Goal: Task Accomplishment & Management: Manage account settings

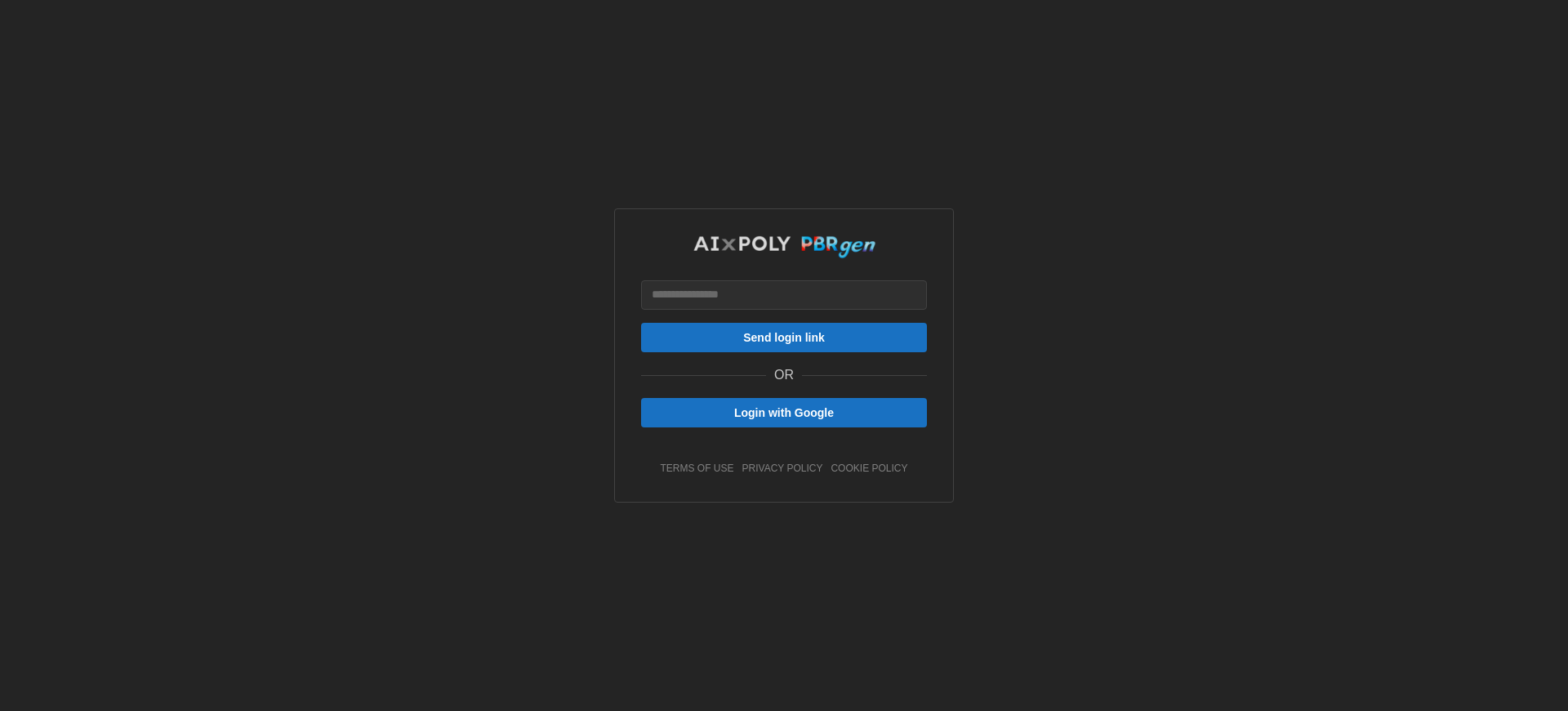
click at [869, 475] on link "cookie policy" at bounding box center [869, 468] width 77 height 14
click at [784, 351] on span "Send login link" at bounding box center [783, 337] width 81 height 28
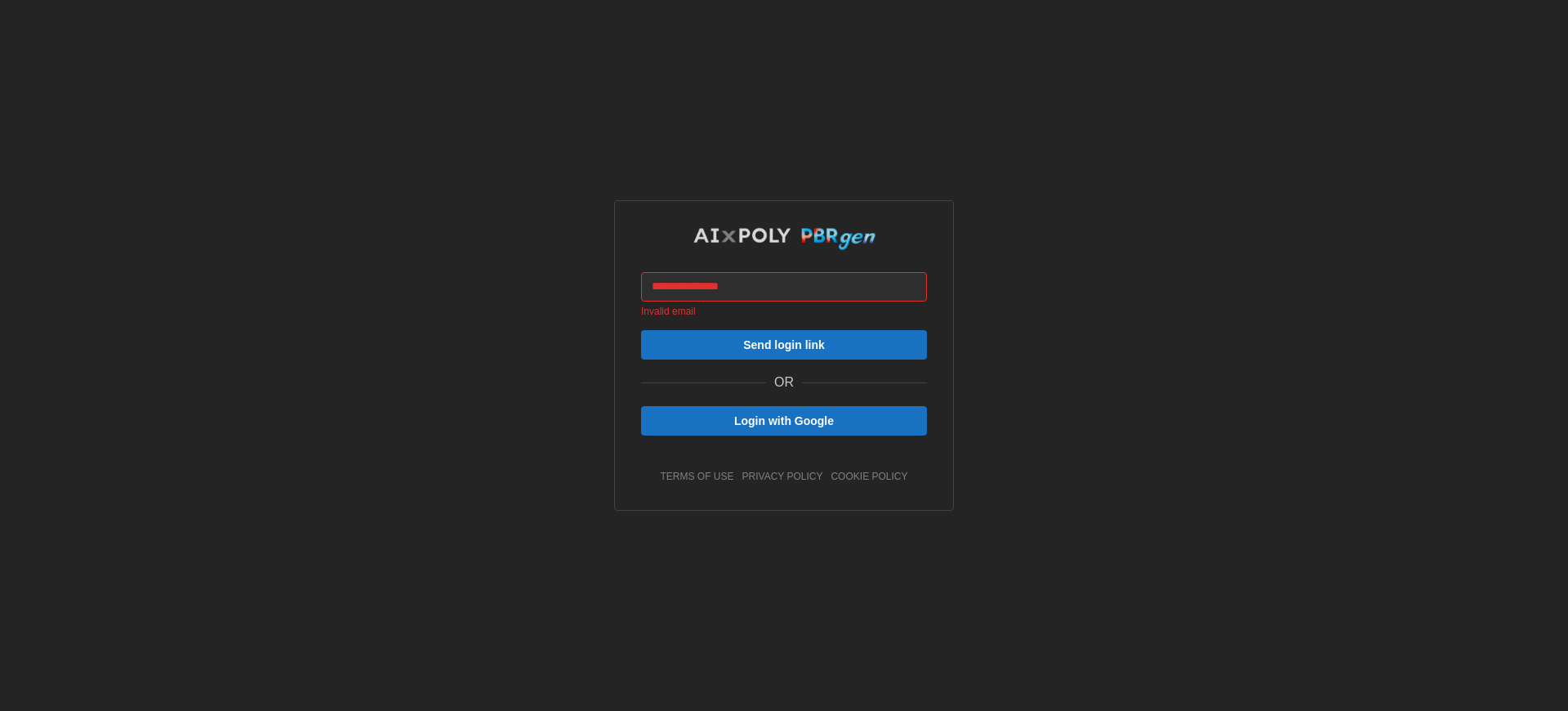
click at [784, 358] on span "Send login link" at bounding box center [783, 344] width 81 height 28
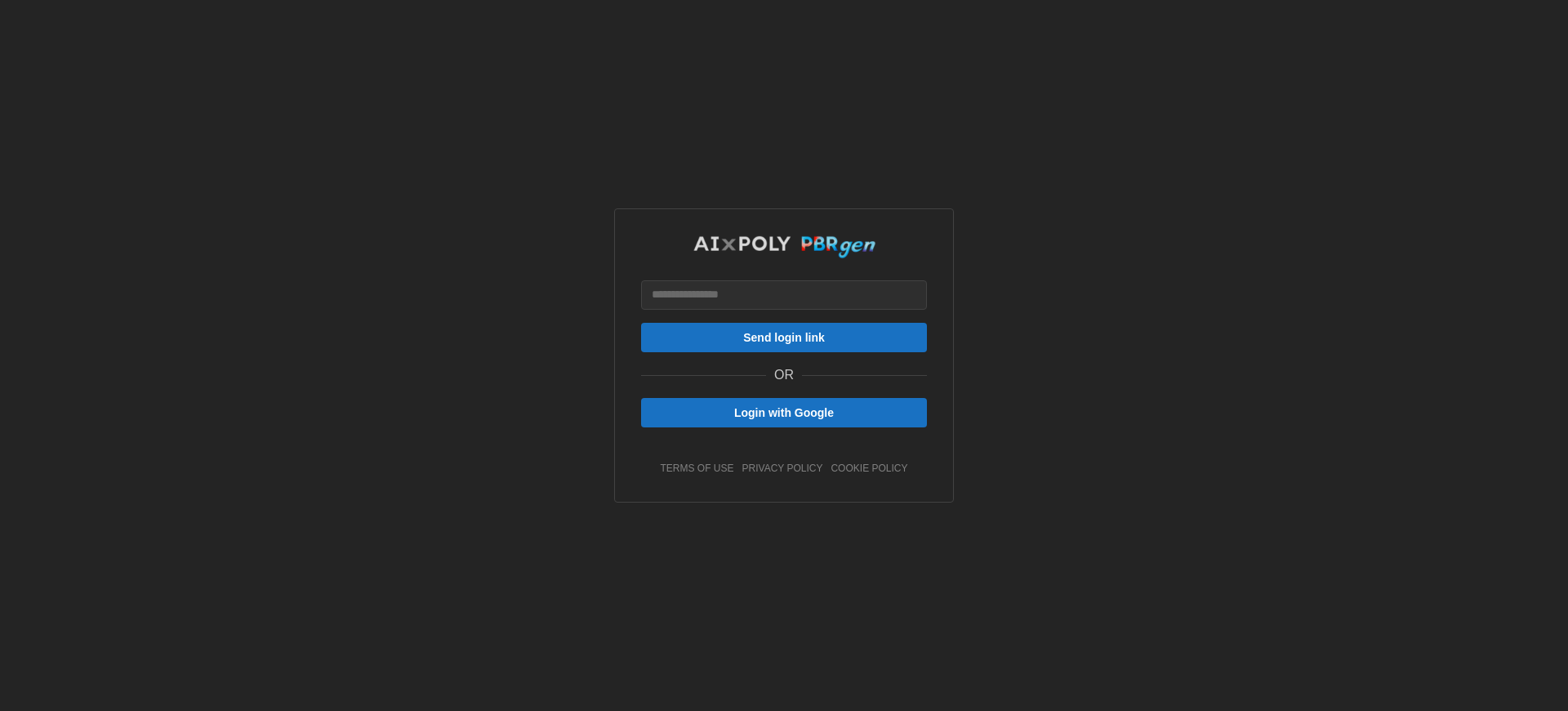
click at [784, 426] on span "Login with Google" at bounding box center [783, 412] width 99 height 28
click at [784, 351] on span "Send login link" at bounding box center [783, 337] width 81 height 28
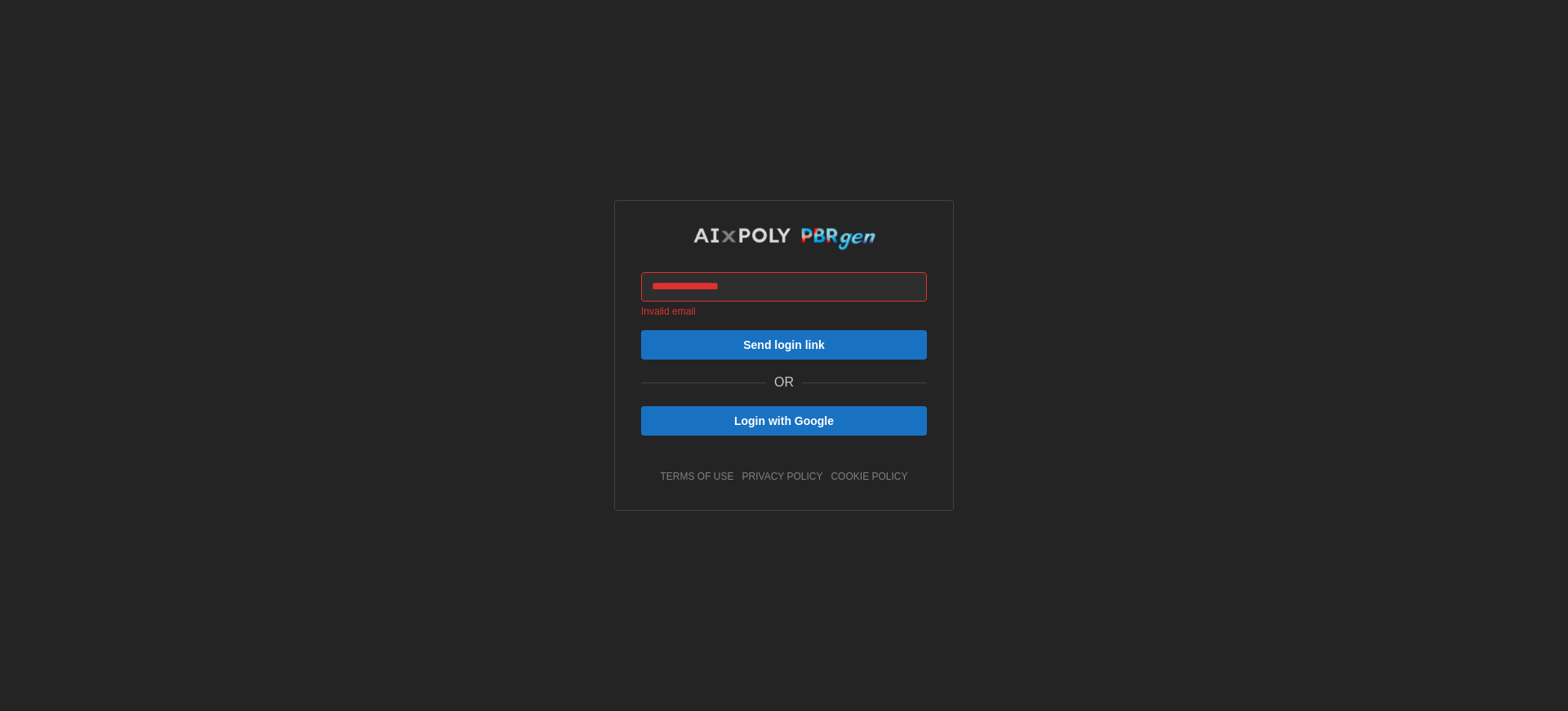
click at [784, 358] on span "Send login link" at bounding box center [783, 344] width 81 height 28
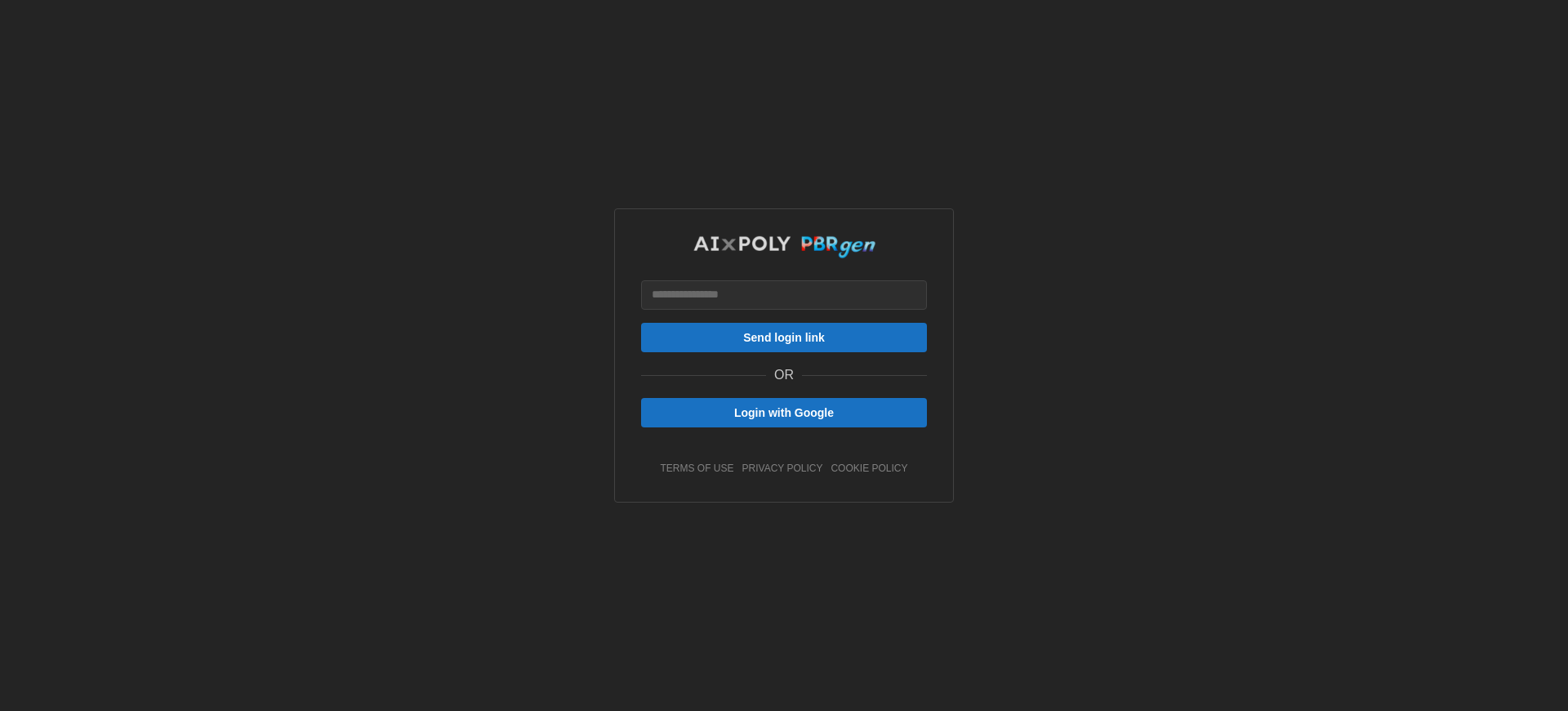
click at [784, 351] on span "Send login link" at bounding box center [783, 337] width 81 height 28
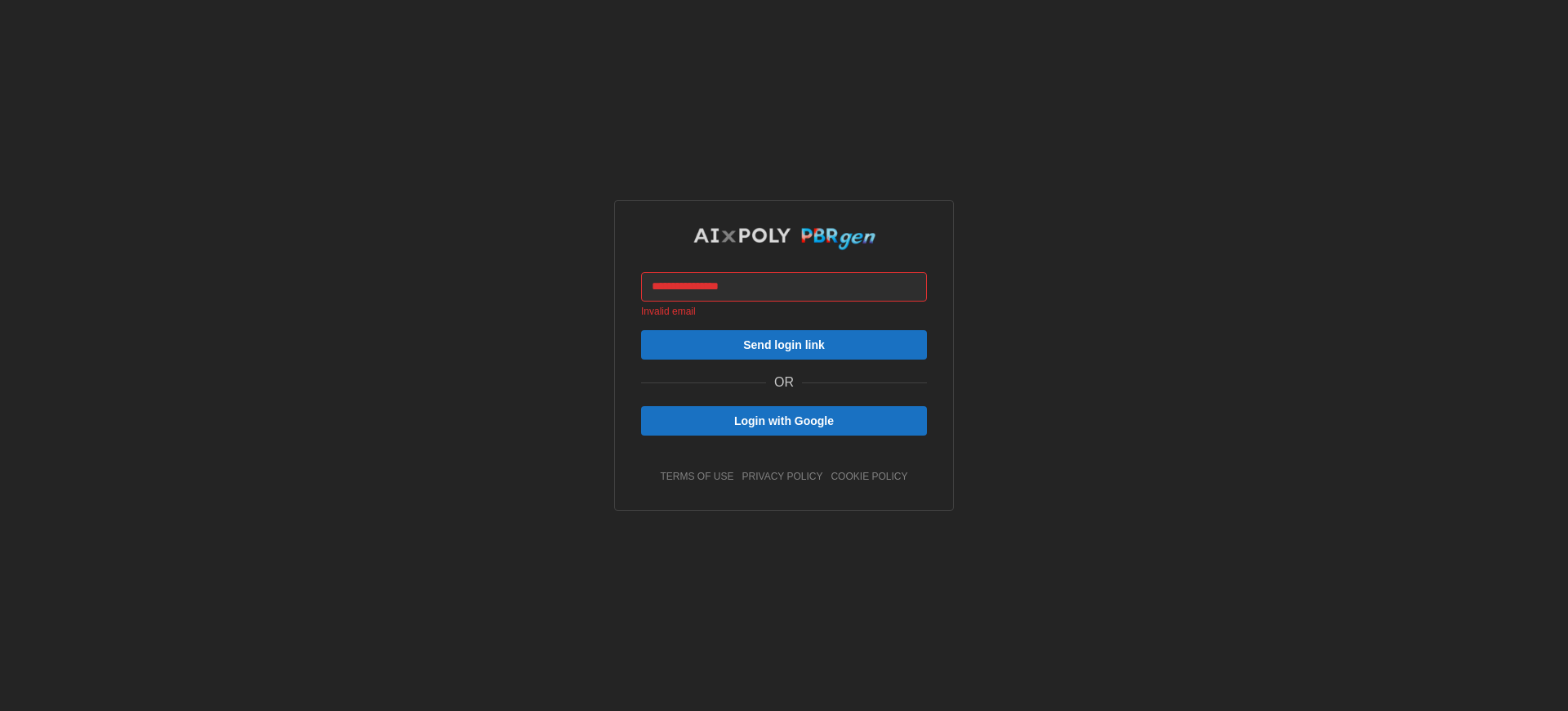
click at [784, 358] on span "Send login link" at bounding box center [783, 344] width 81 height 28
click at [784, 434] on span "Login with Google" at bounding box center [783, 420] width 99 height 28
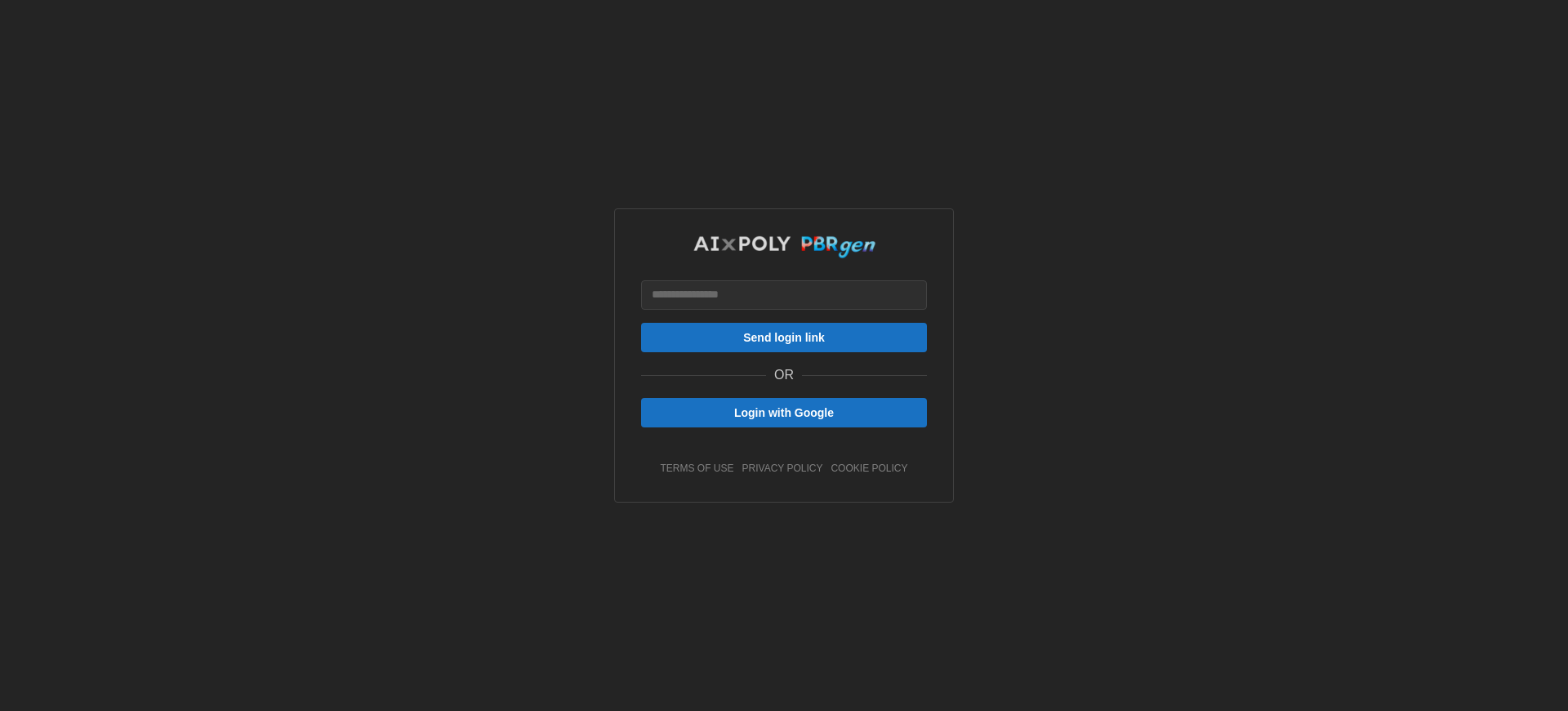
click at [784, 351] on span "Send login link" at bounding box center [783, 337] width 81 height 28
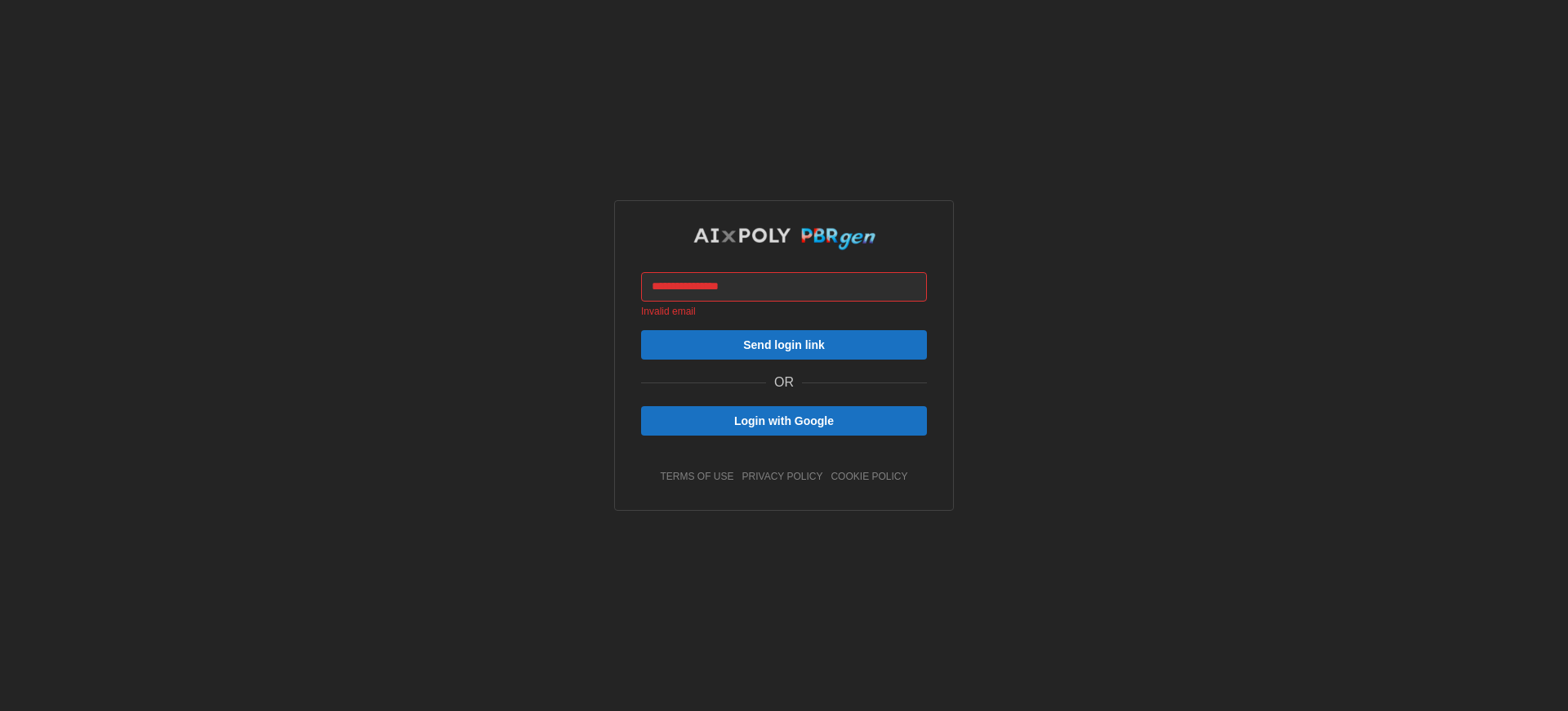
click at [784, 358] on span "Send login link" at bounding box center [783, 344] width 81 height 28
click at [784, 434] on span "Login with Google" at bounding box center [783, 420] width 99 height 28
click at [784, 358] on span "Send login link" at bounding box center [783, 344] width 81 height 28
click at [869, 484] on link "cookie policy" at bounding box center [869, 477] width 77 height 14
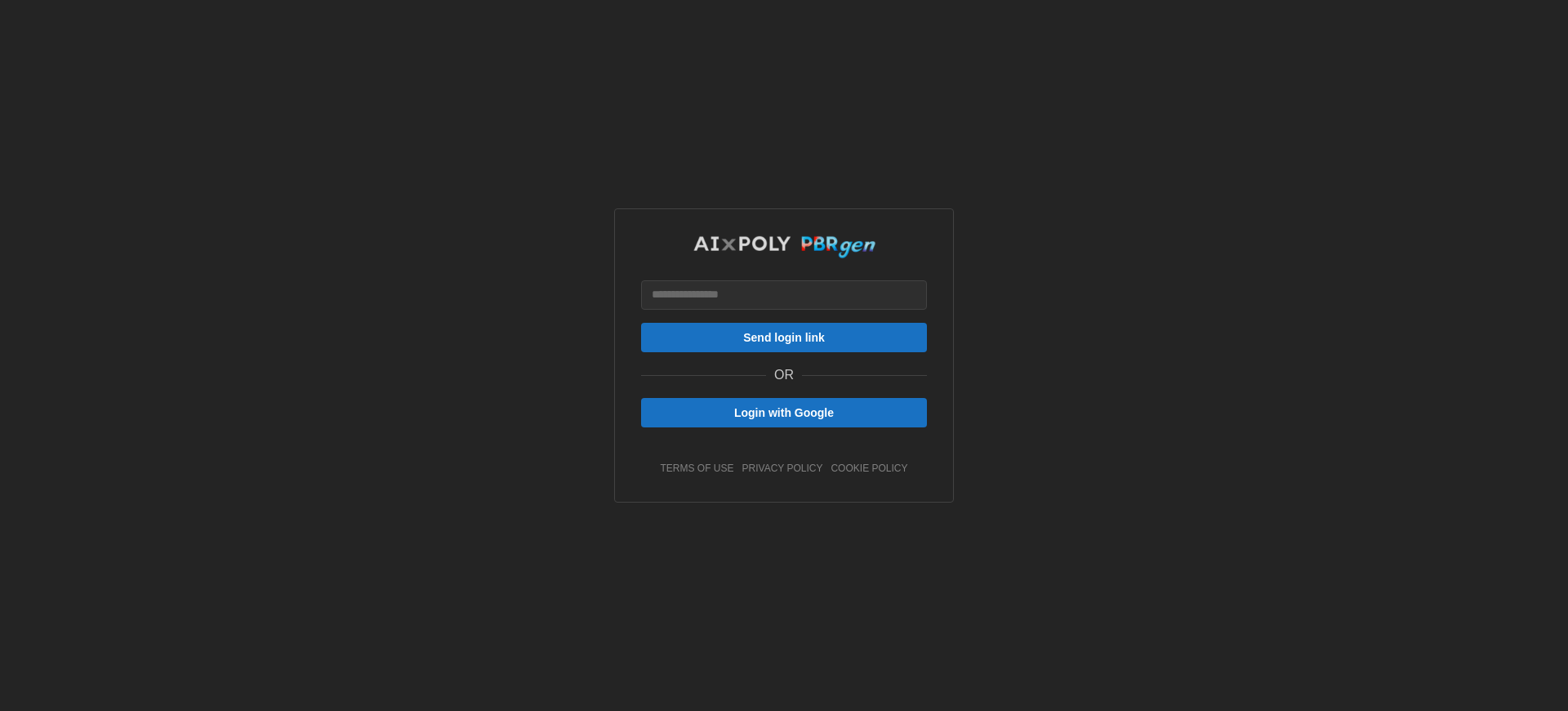
click at [784, 351] on span "Send login link" at bounding box center [783, 337] width 81 height 28
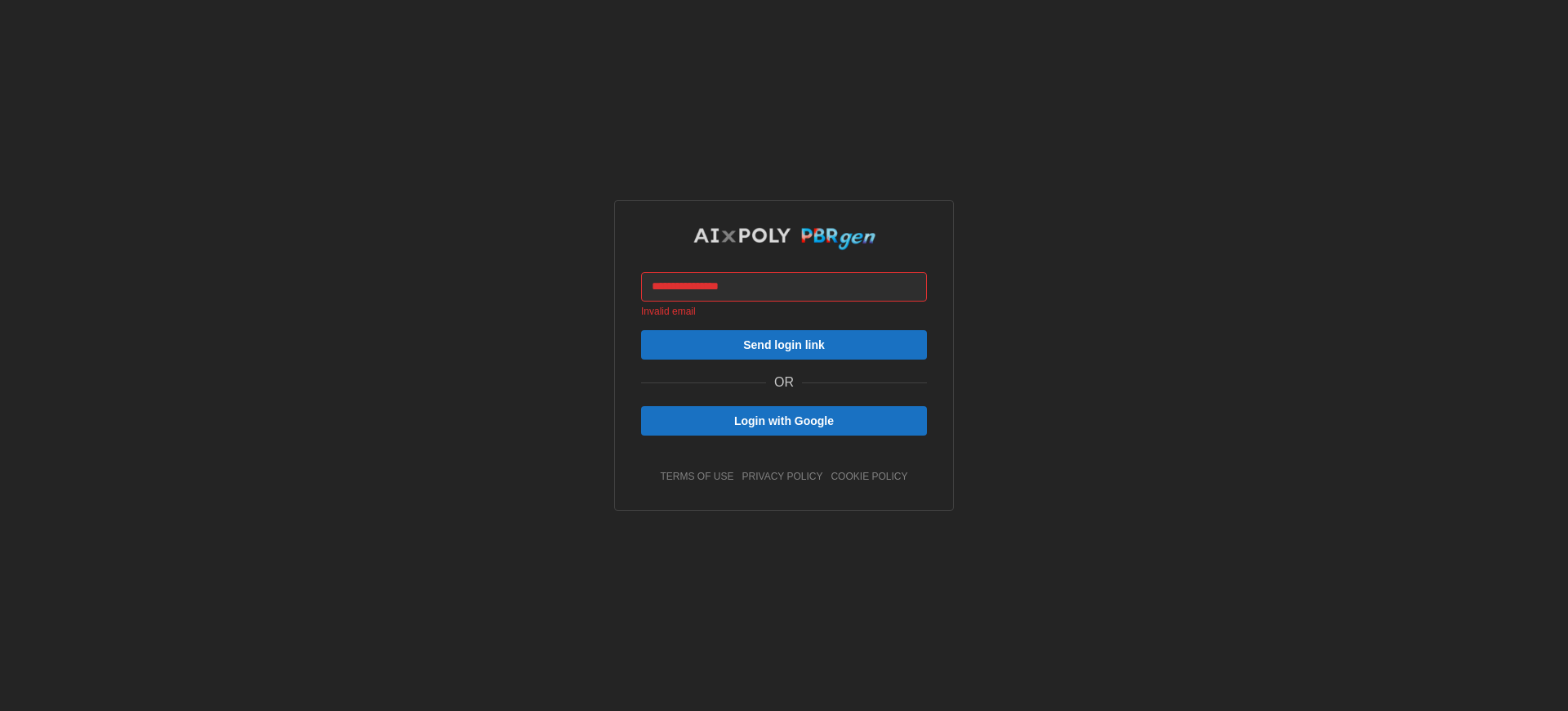
click at [784, 358] on span "Send login link" at bounding box center [783, 344] width 81 height 28
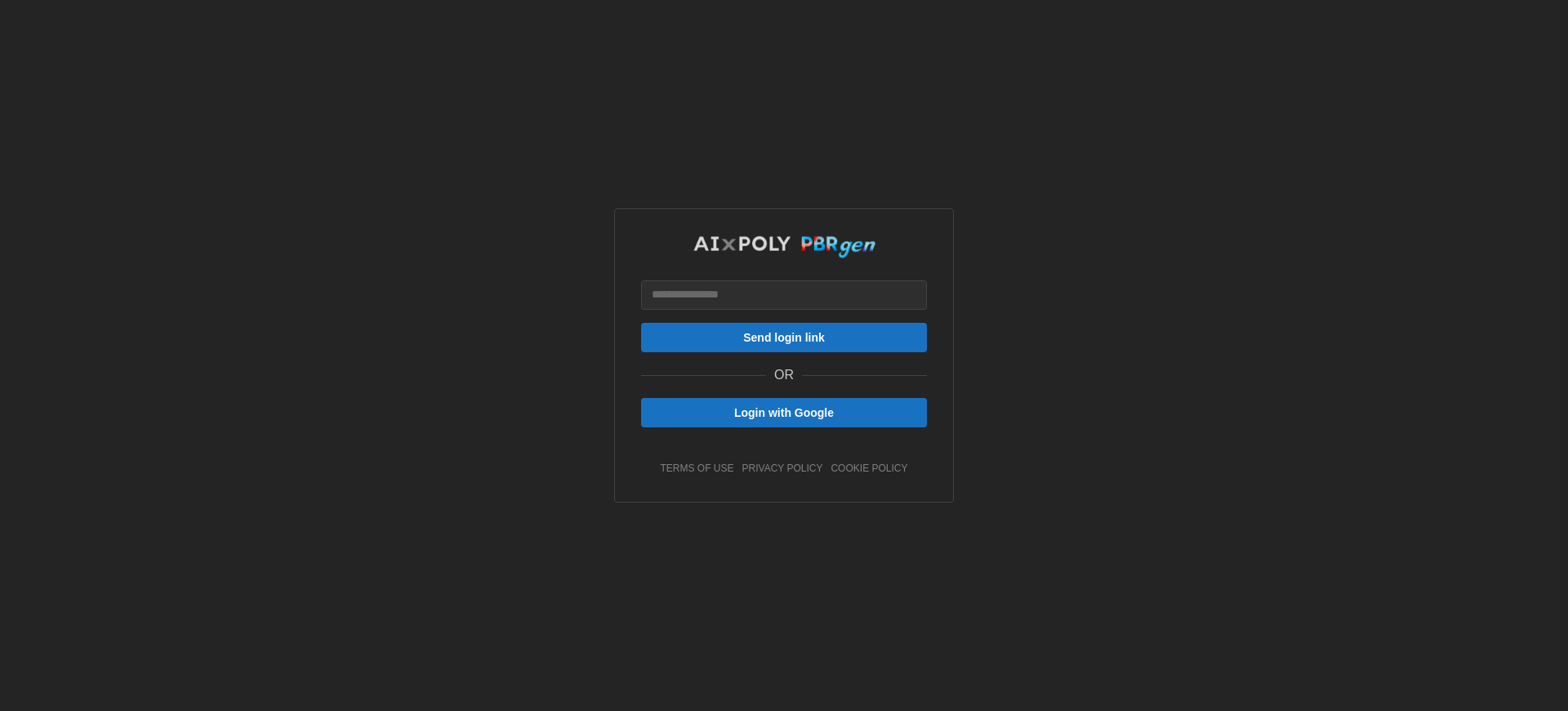
click at [784, 426] on span "Login with Google" at bounding box center [783, 412] width 99 height 28
